Goal: Transaction & Acquisition: Book appointment/travel/reservation

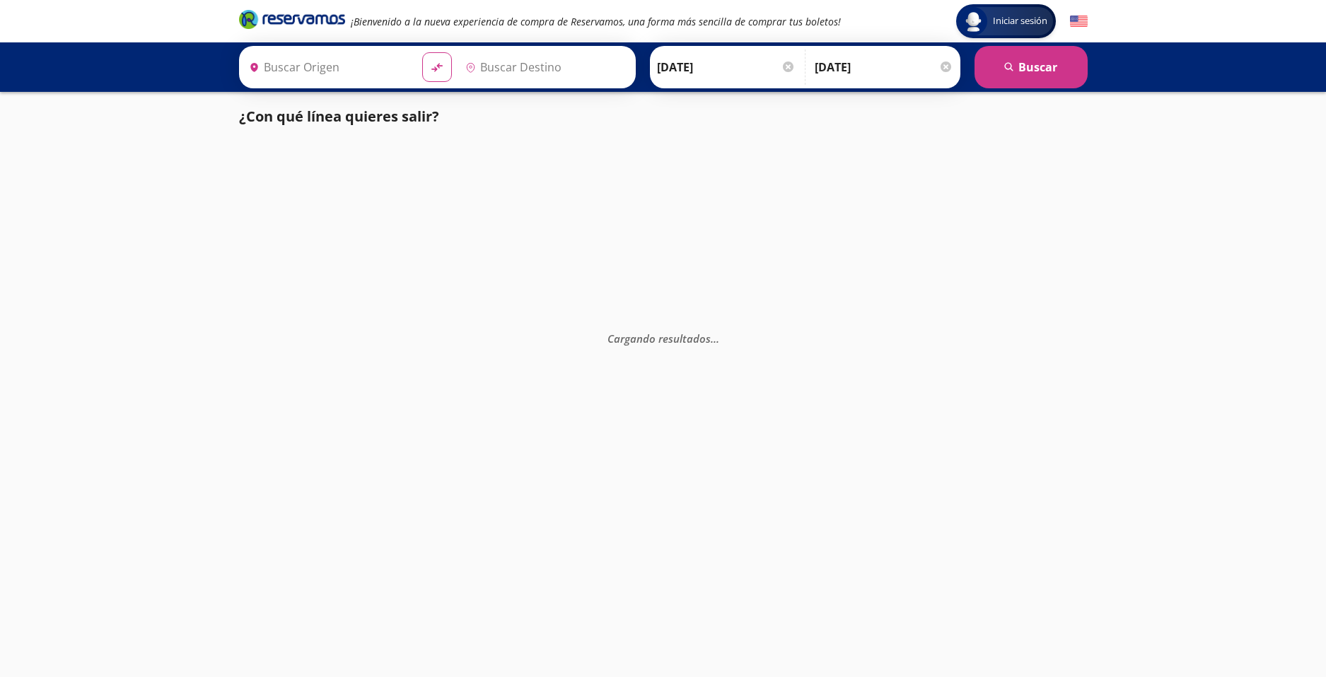
type input "Zihuatanejo, [GEOGRAPHIC_DATA]"
type input "[GEOGRAPHIC_DATA], [GEOGRAPHIC_DATA]"
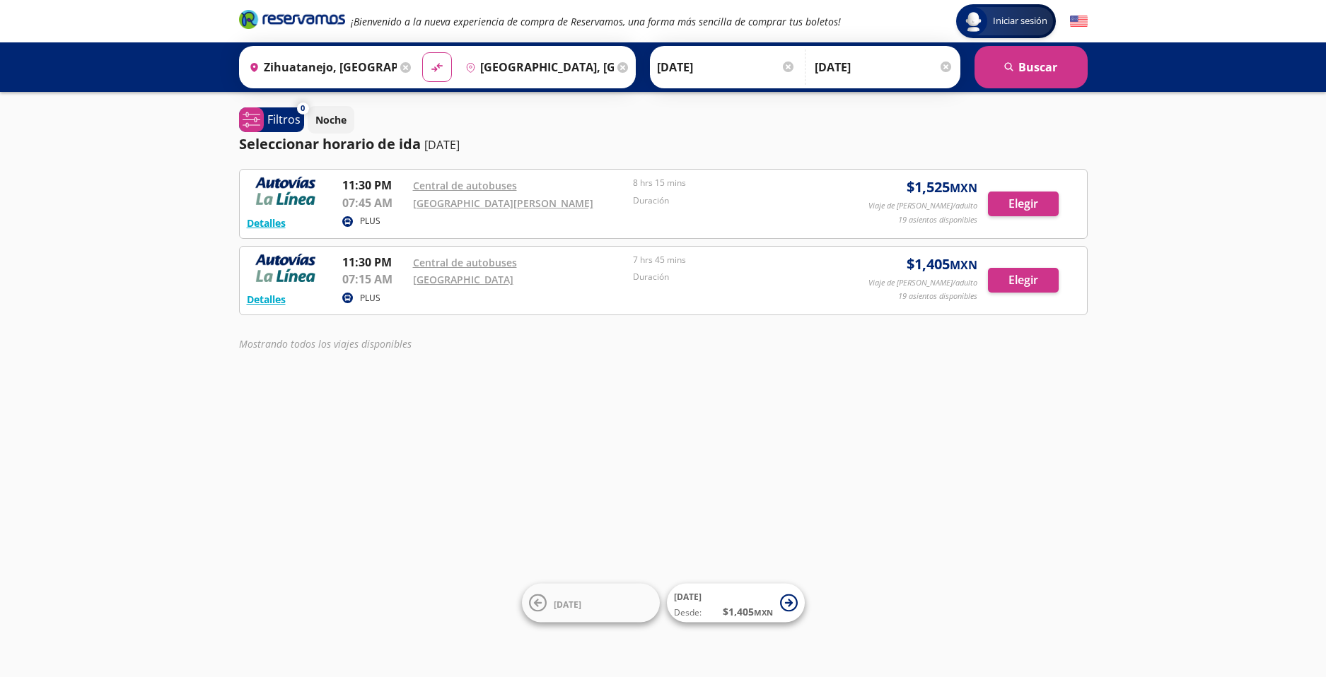
click at [377, 196] on p "07:45 AM" at bounding box center [374, 202] width 64 height 17
click at [1034, 195] on button "Elegir" at bounding box center [1023, 204] width 71 height 25
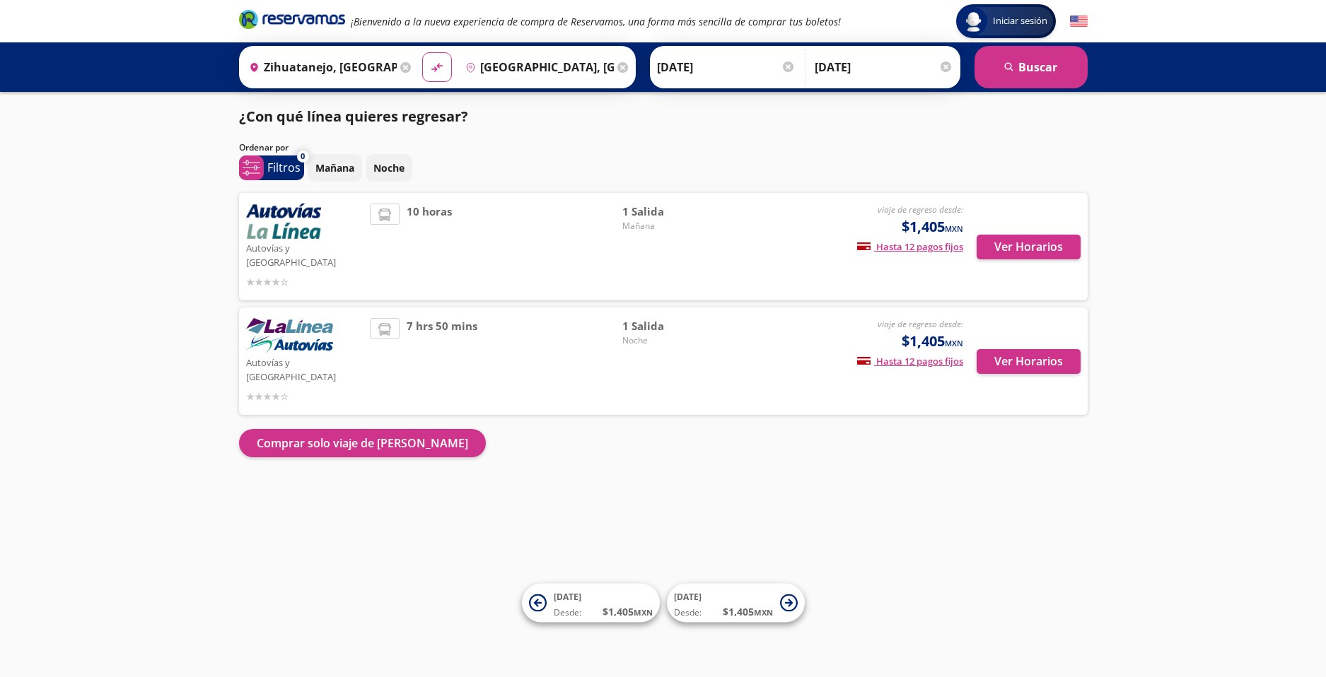
click at [252, 207] on img at bounding box center [283, 221] width 75 height 35
click at [574, 319] on div "7 hrs 50 mins" at bounding box center [496, 361] width 252 height 86
click at [266, 233] on img at bounding box center [283, 221] width 75 height 35
